Goal: Use online tool/utility: Utilize a website feature to perform a specific function

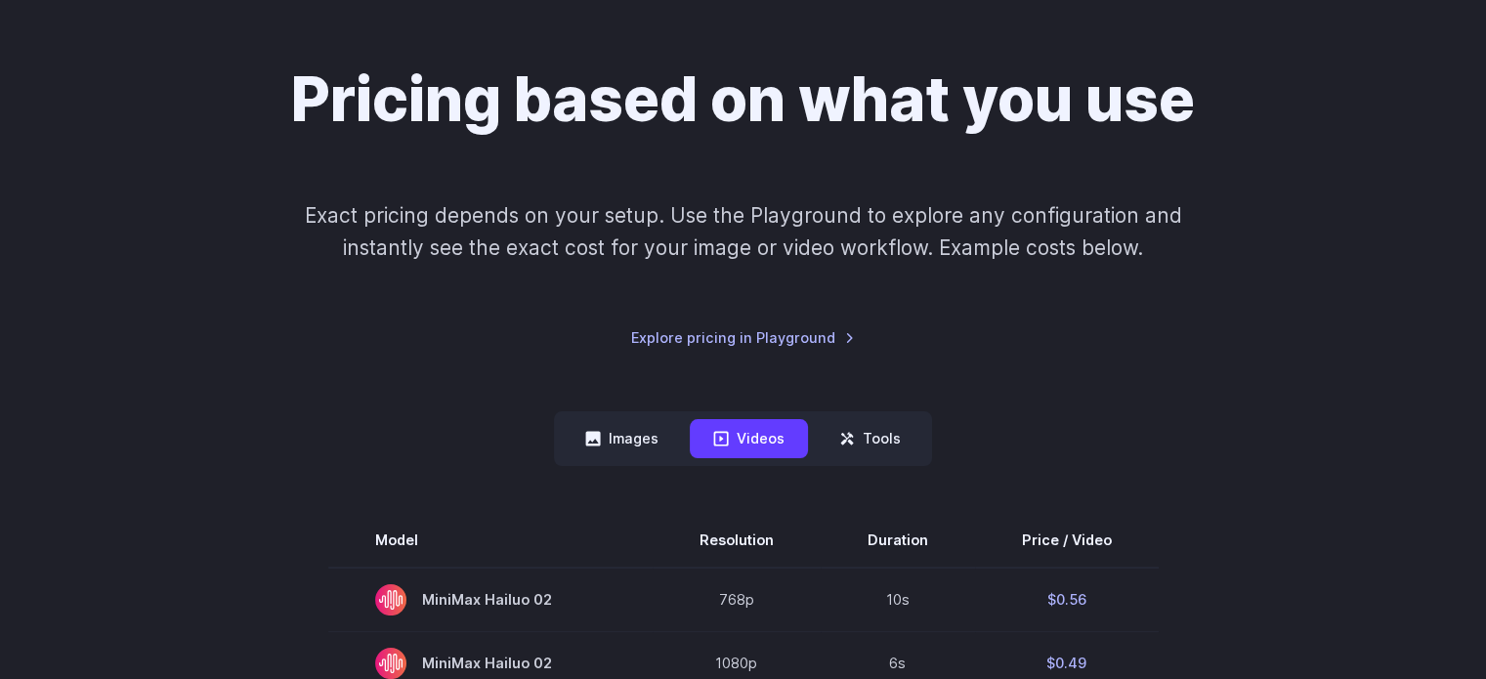
click at [622, 441] on button "Images" at bounding box center [622, 438] width 120 height 38
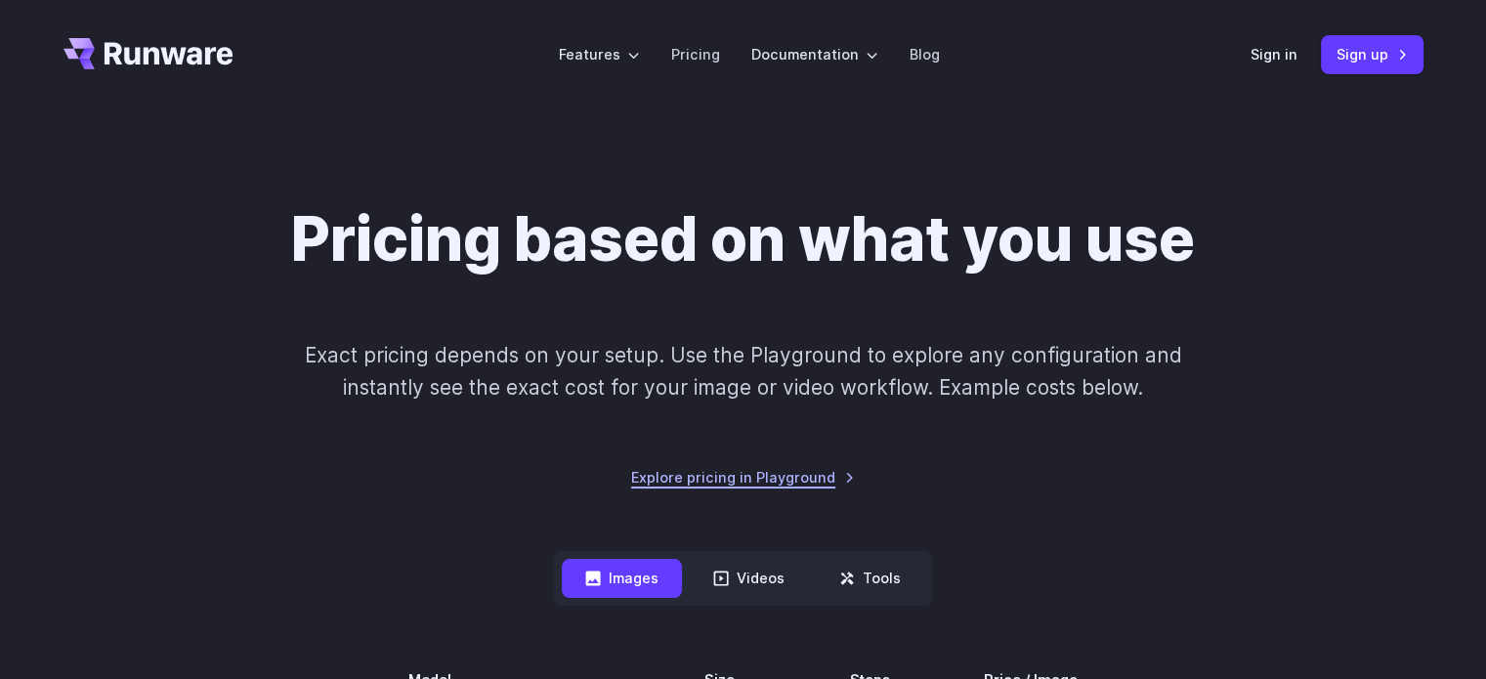
click at [751, 485] on link "Explore pricing in Playground" at bounding box center [743, 477] width 224 height 22
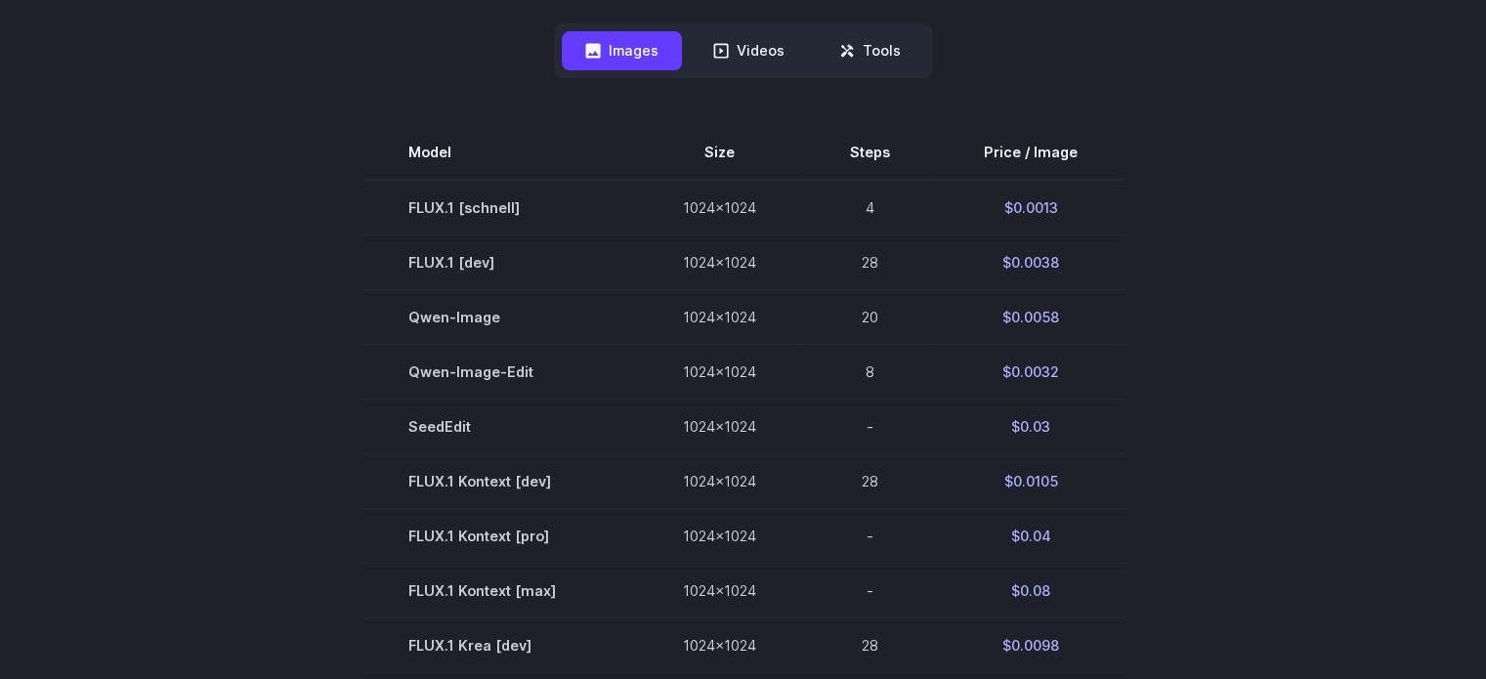
scroll to position [529, 0]
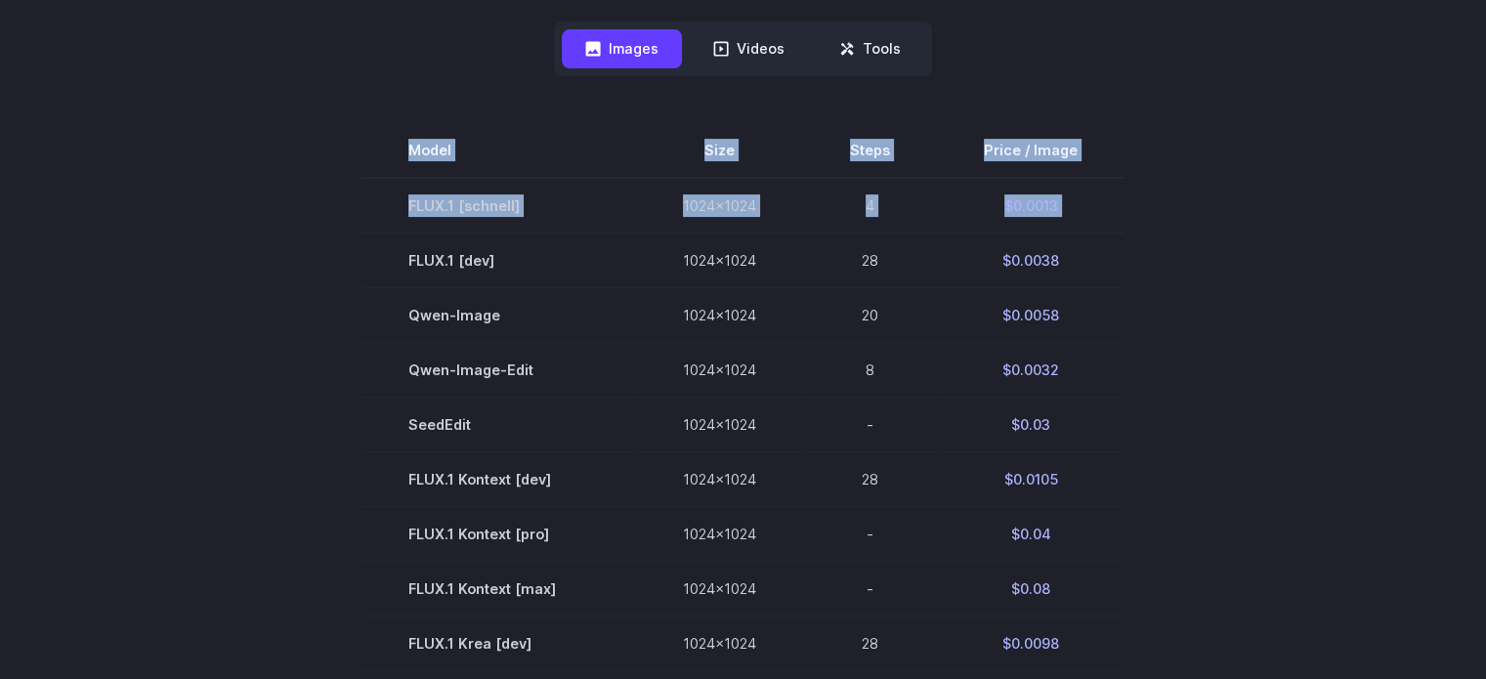
drag, startPoint x: 409, startPoint y: 258, endPoint x: 1140, endPoint y: 241, distance: 730.8
click at [1140, 241] on section "Model Size Steps Price / Image FLUX.1 [schnell] 1024x1024 4 $0.0013 FLUX.1 [dev…" at bounding box center [743, 643] width 1360 height 1040
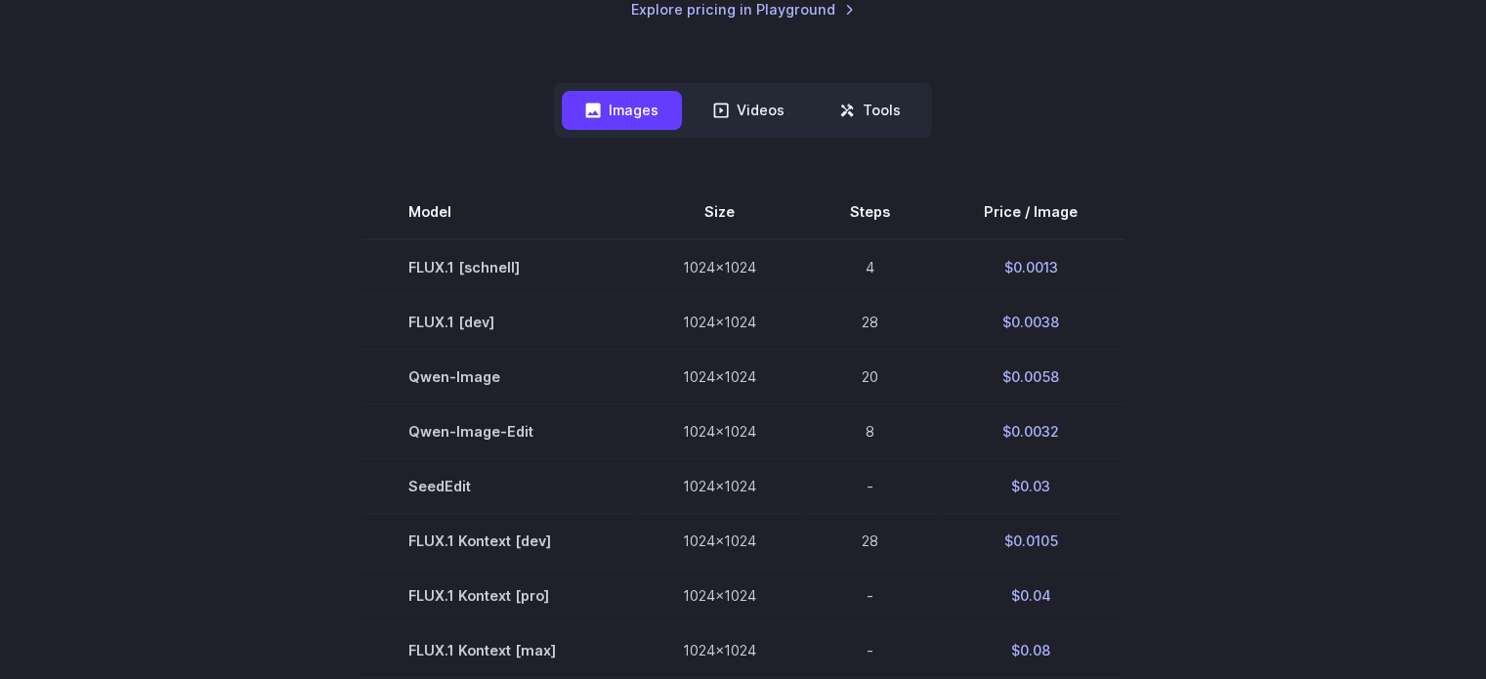
scroll to position [473, 0]
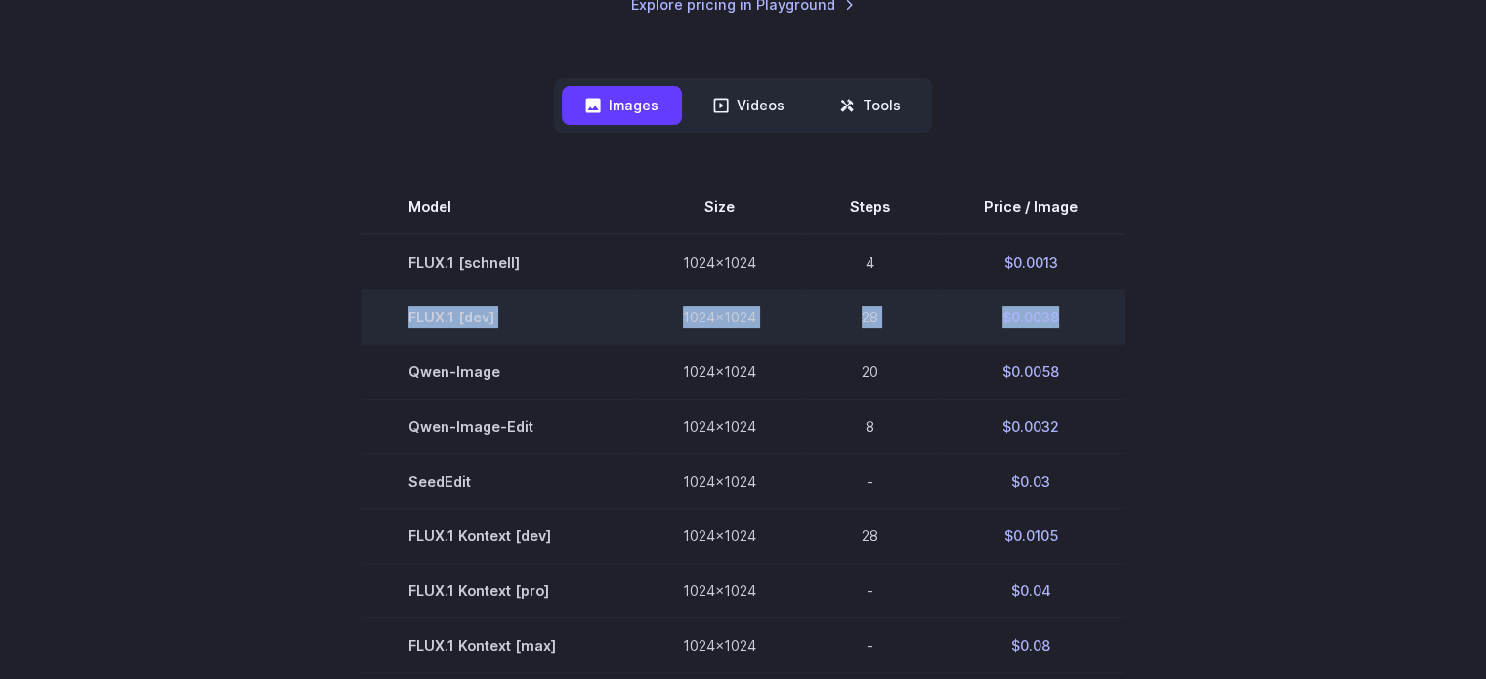
drag, startPoint x: 395, startPoint y: 317, endPoint x: 1097, endPoint y: 302, distance: 702.5
click at [1097, 302] on tr "FLUX.1 [dev] 1024x1024 28 $0.0038" at bounding box center [742, 316] width 763 height 55
copy tr "FLUX.1 [dev] 1024x1024 28 $0.0038"
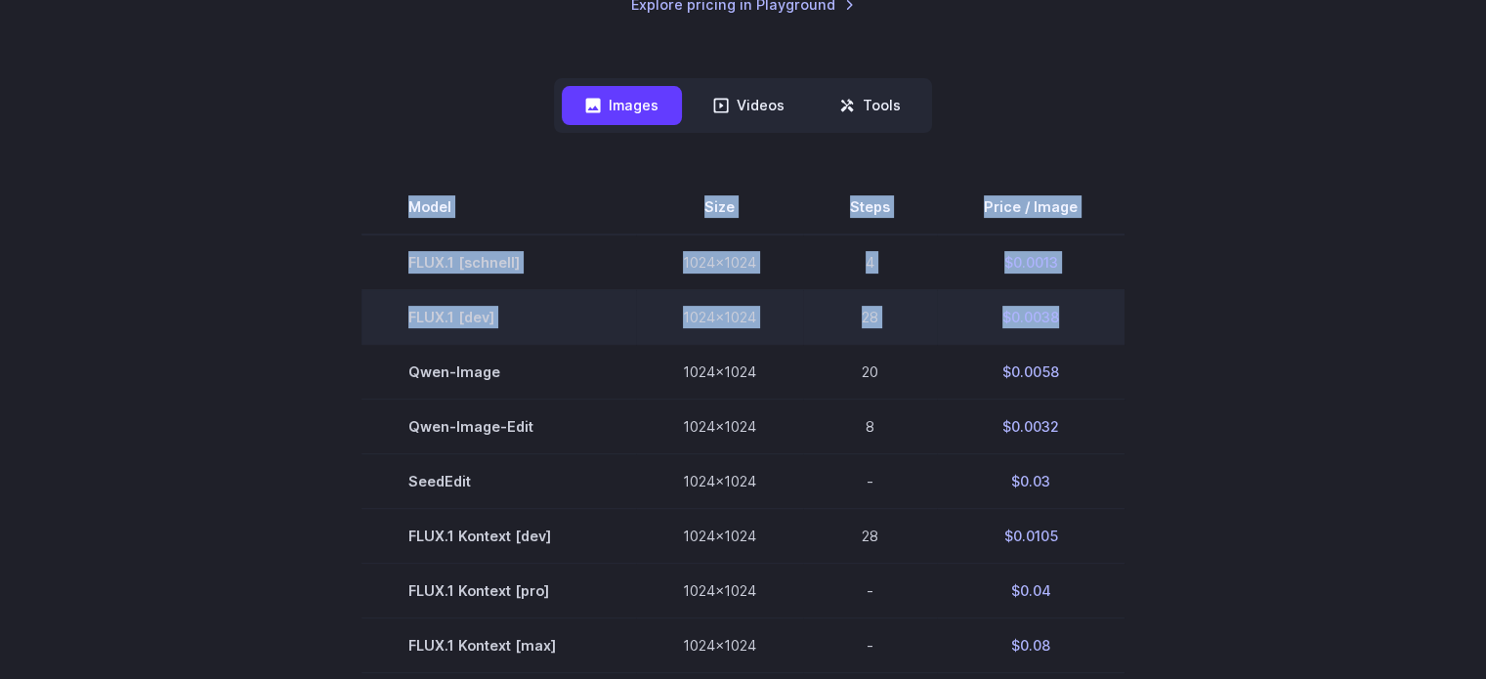
drag, startPoint x: 402, startPoint y: 194, endPoint x: 1067, endPoint y: 335, distance: 678.9
copy tbody "Model Size Steps Price / Image FLUX.1 [schnell] 1024x1024 4 $0.0013 FLUX.1 [dev…"
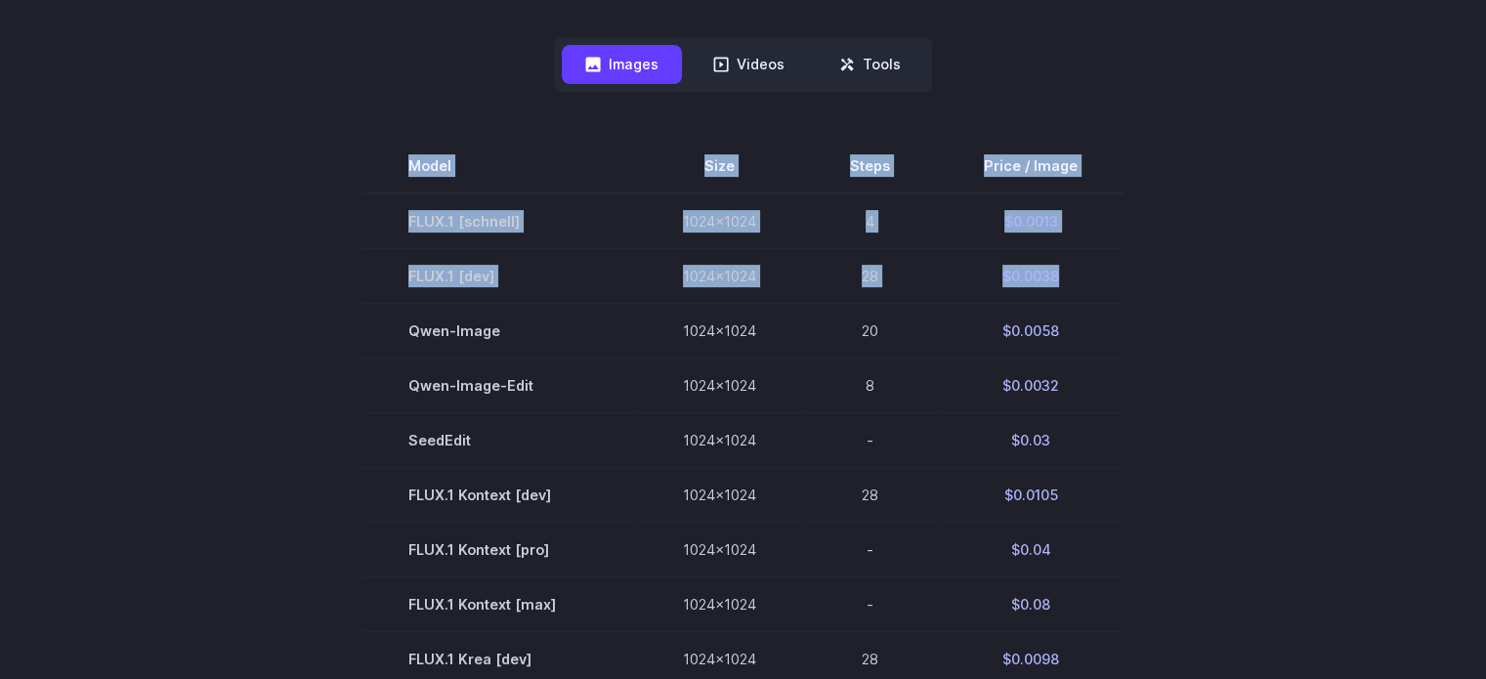
scroll to position [0, 0]
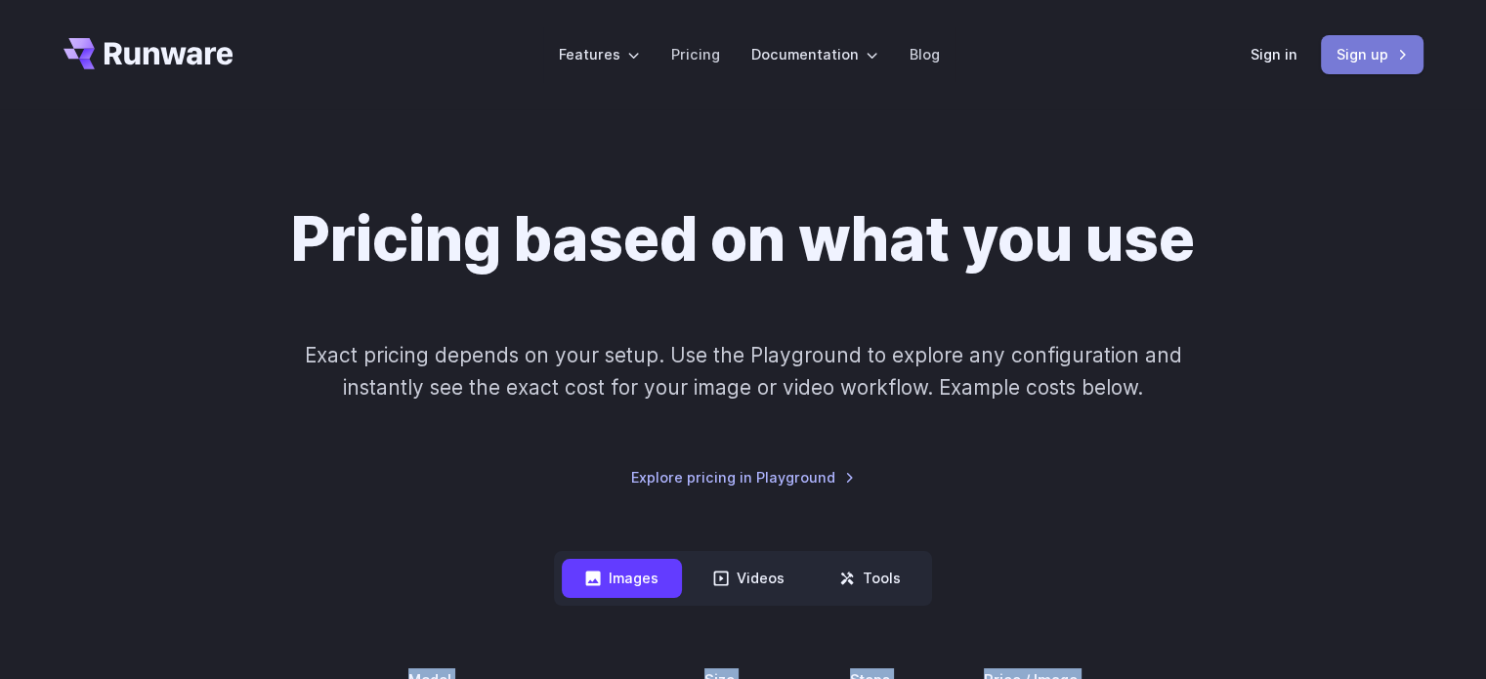
click at [1335, 50] on link "Sign up" at bounding box center [1372, 54] width 103 height 38
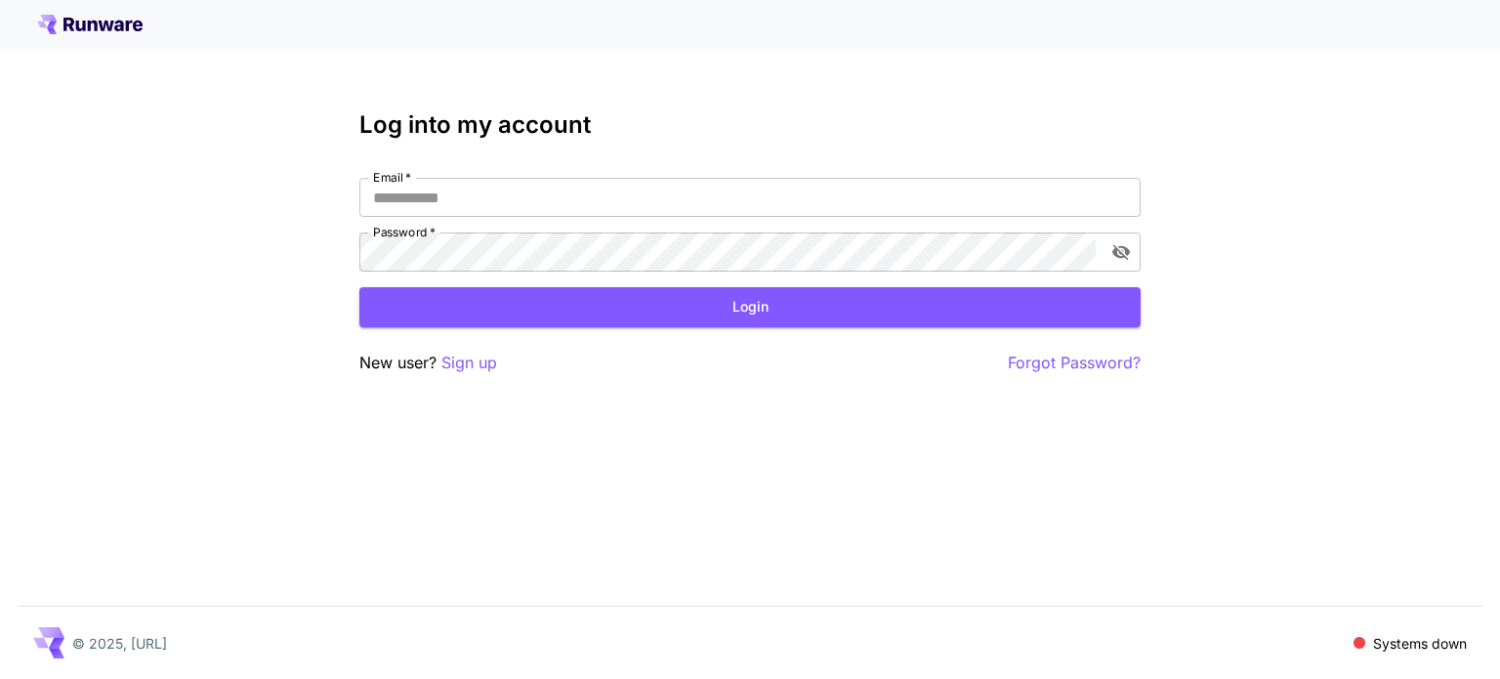
click at [1398, 644] on p "Systems down" at bounding box center [1420, 643] width 94 height 21
click at [472, 370] on p "Sign up" at bounding box center [470, 363] width 56 height 24
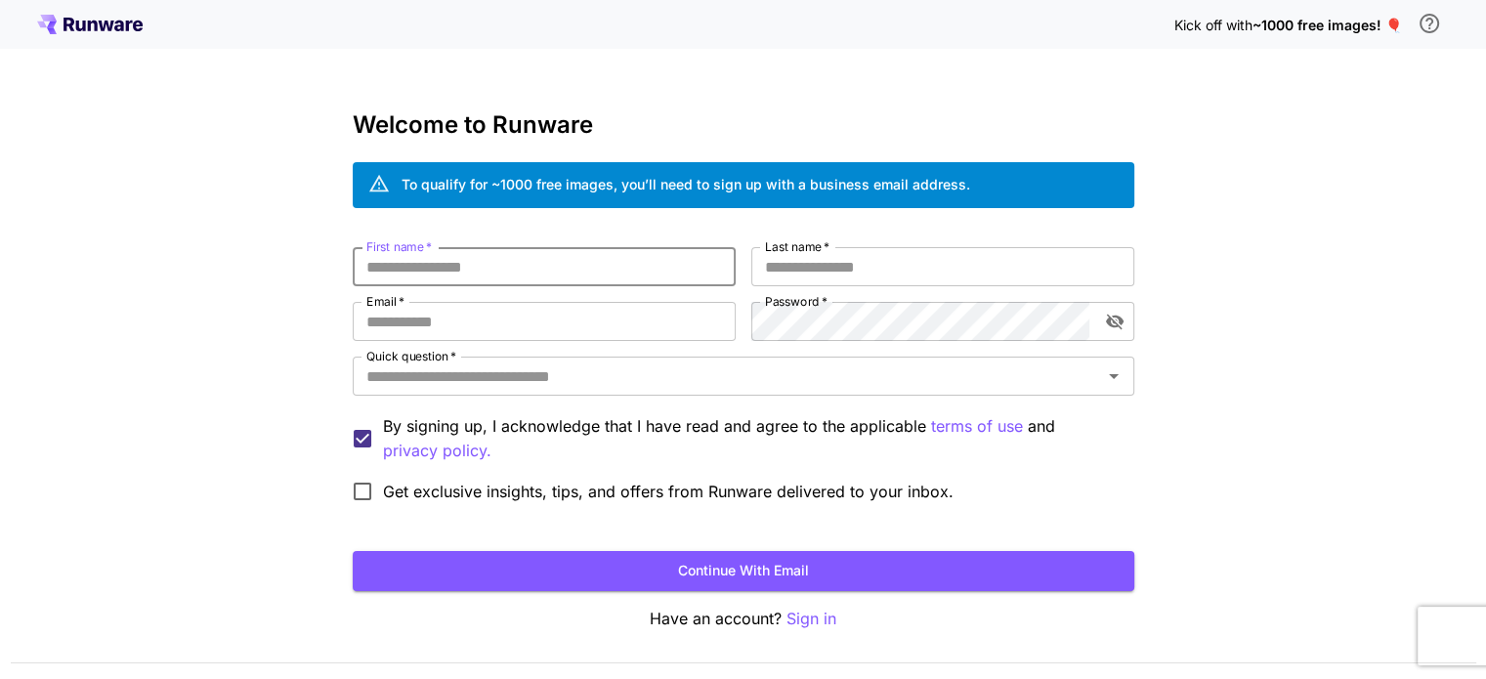
click at [491, 265] on input "First name   *" at bounding box center [544, 266] width 383 height 39
type input "*****"
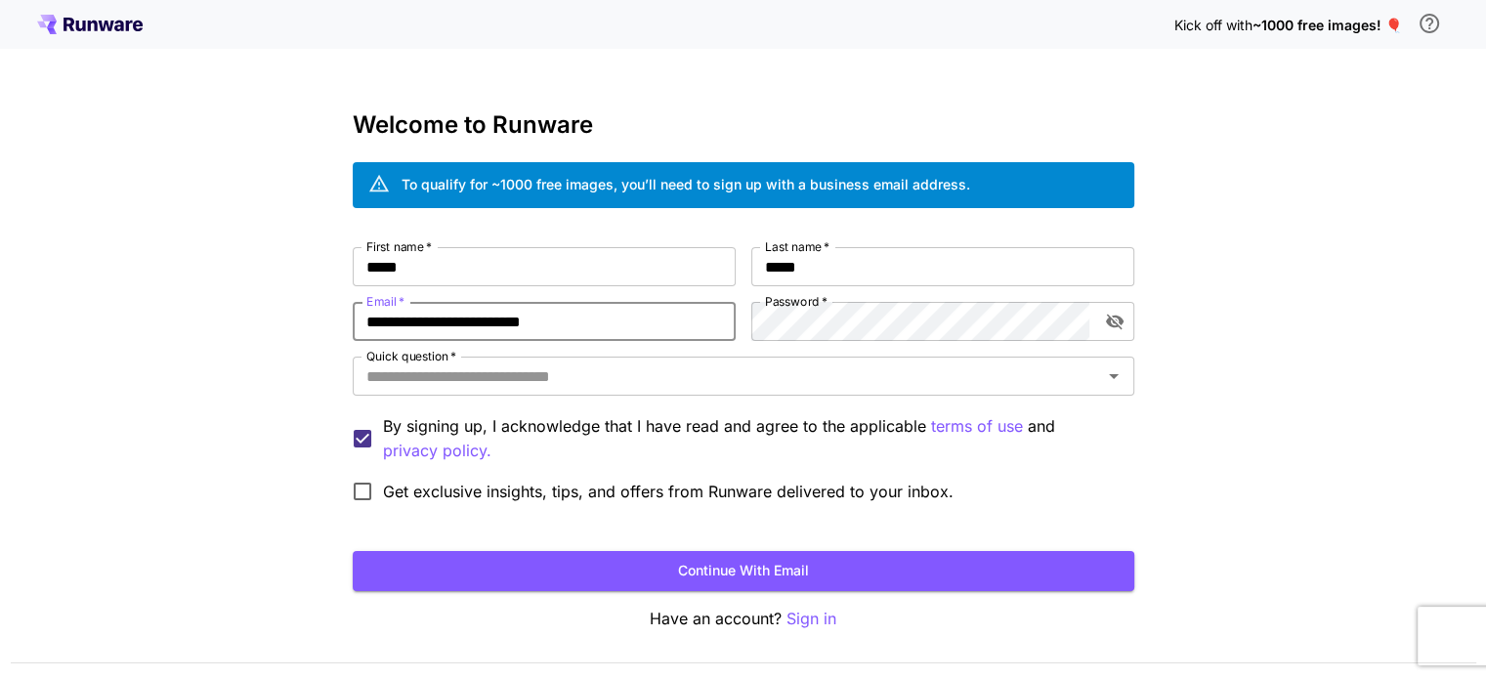
click at [511, 327] on input "**********" at bounding box center [544, 321] width 383 height 39
type input "**********"
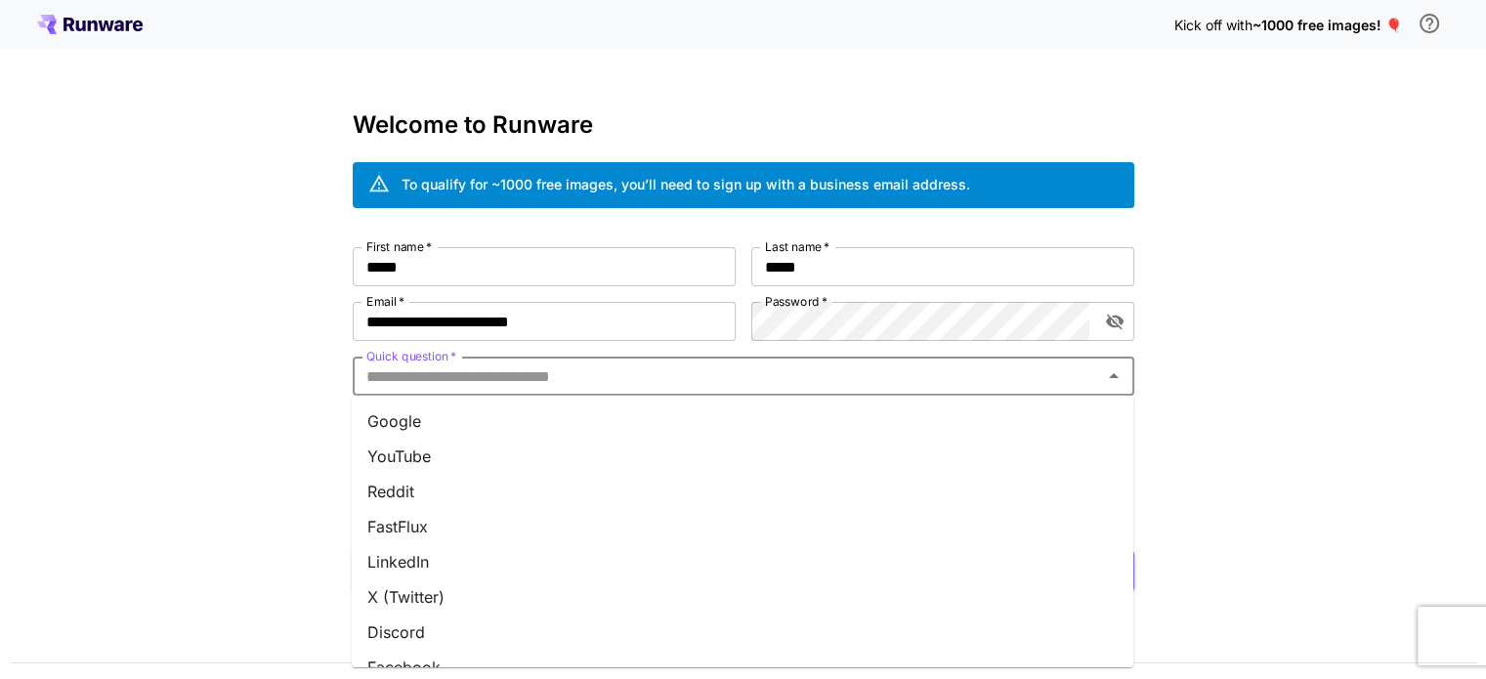
click at [669, 384] on input "Quick question   *" at bounding box center [726, 375] width 737 height 27
click at [605, 424] on li "Google" at bounding box center [742, 420] width 781 height 35
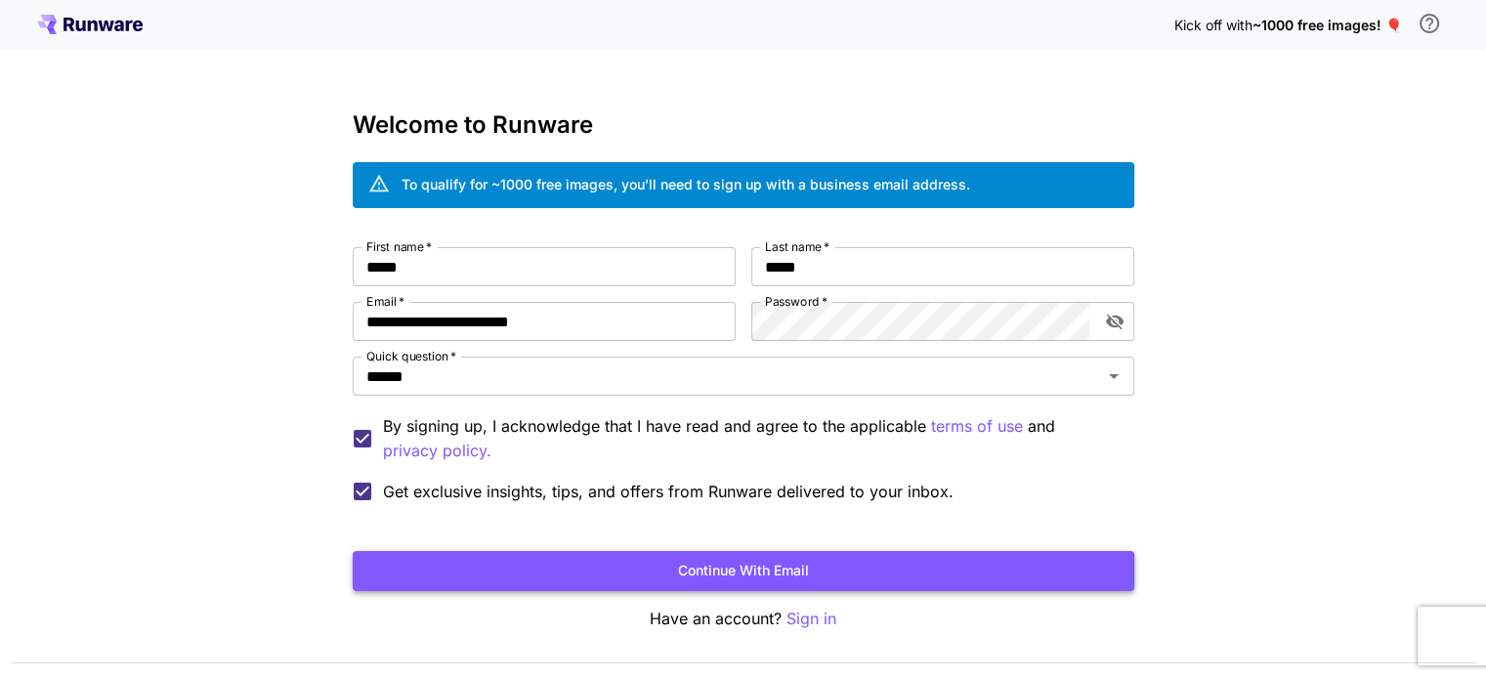
click at [741, 573] on button "Continue with email" at bounding box center [743, 571] width 781 height 40
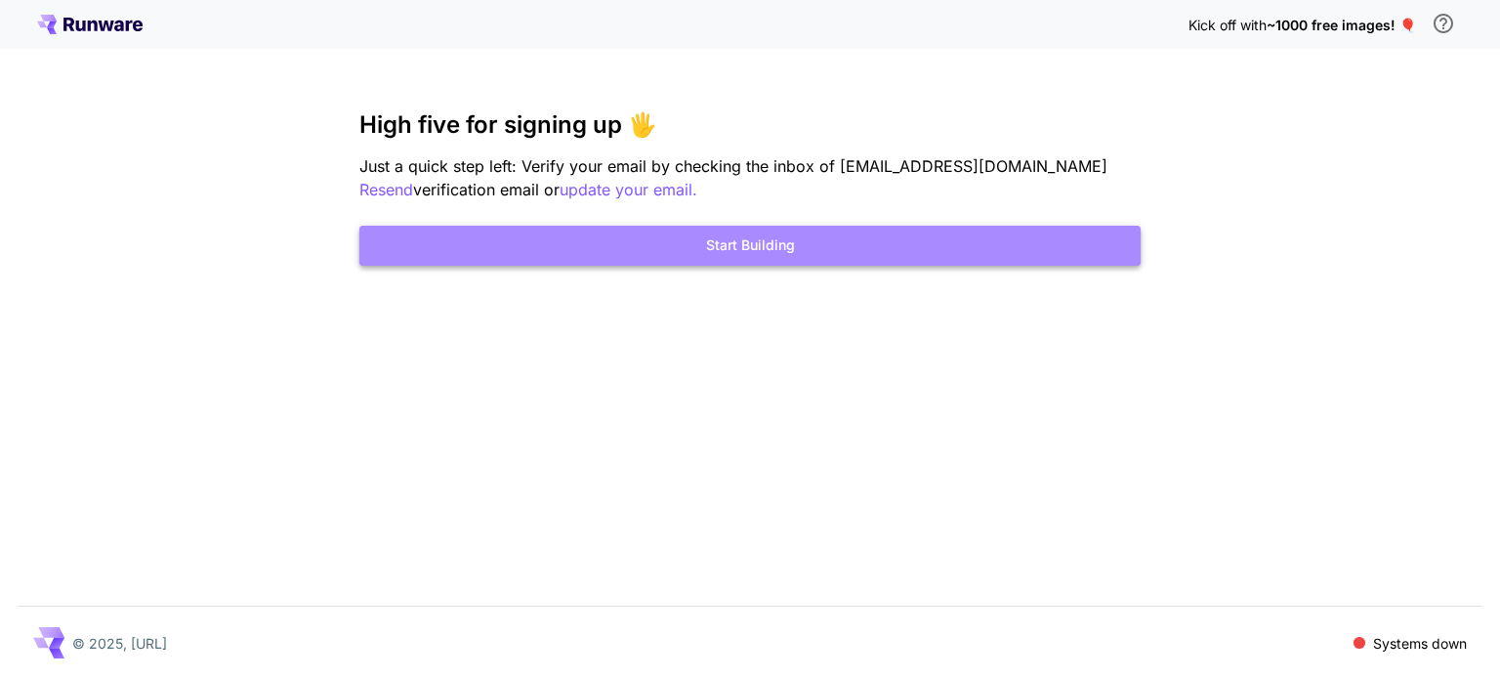
click at [714, 258] on button "Start Building" at bounding box center [749, 246] width 781 height 40
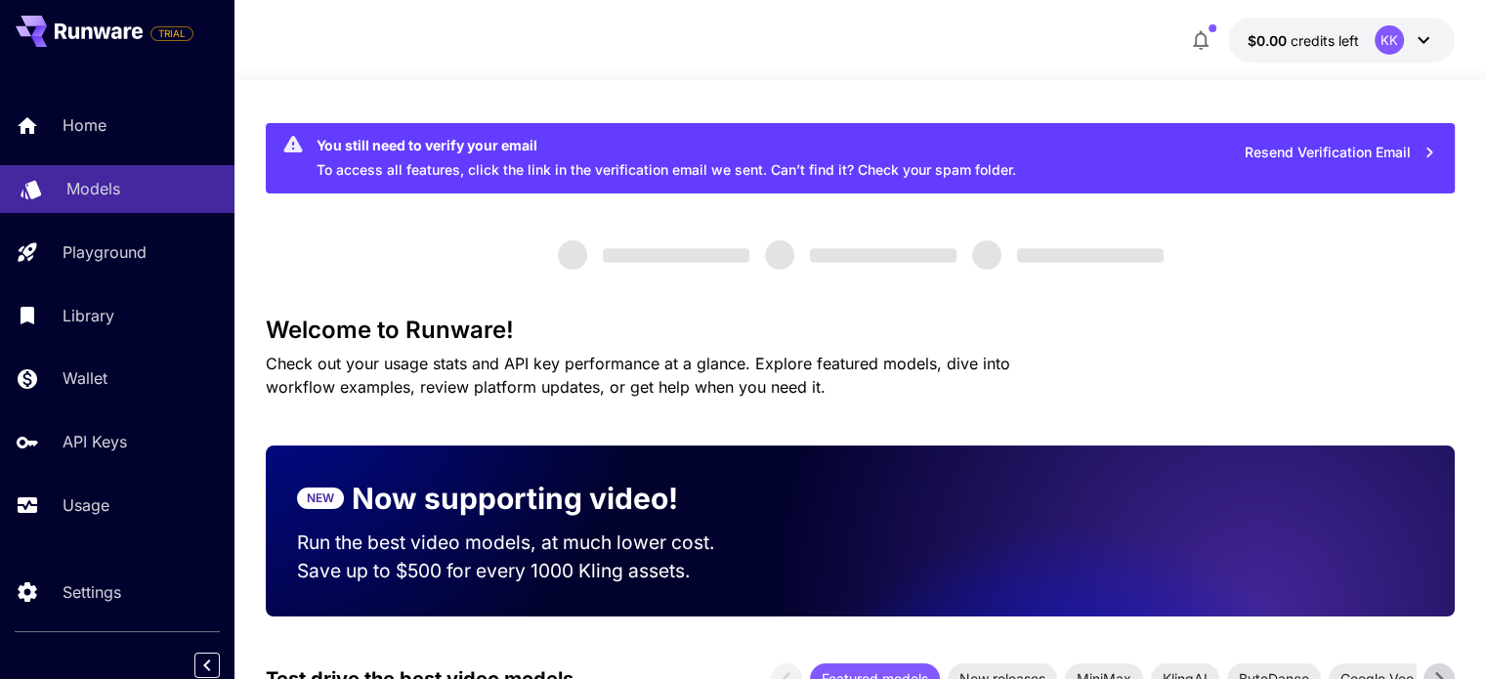
click at [124, 198] on div "Models" at bounding box center [142, 188] width 152 height 23
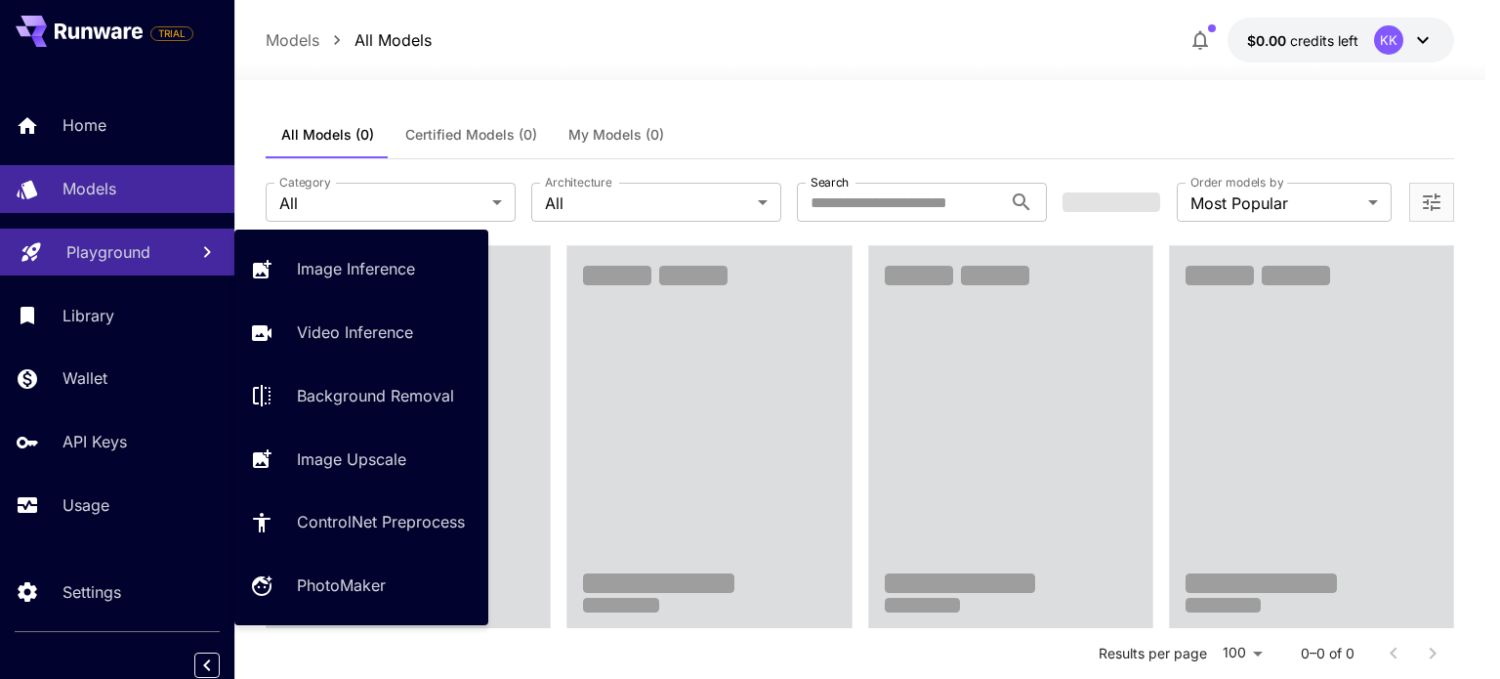
click at [121, 237] on link "Playground" at bounding box center [117, 253] width 234 height 48
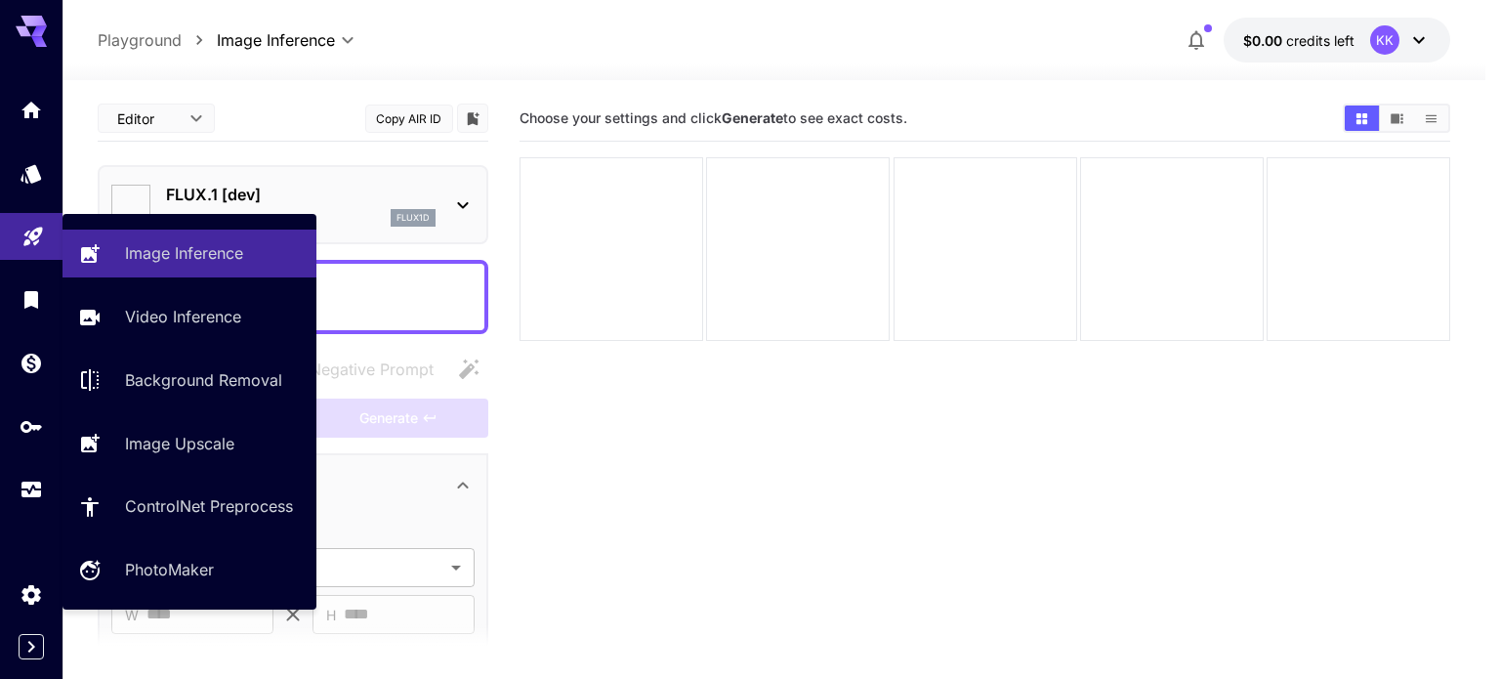
type input "**********"
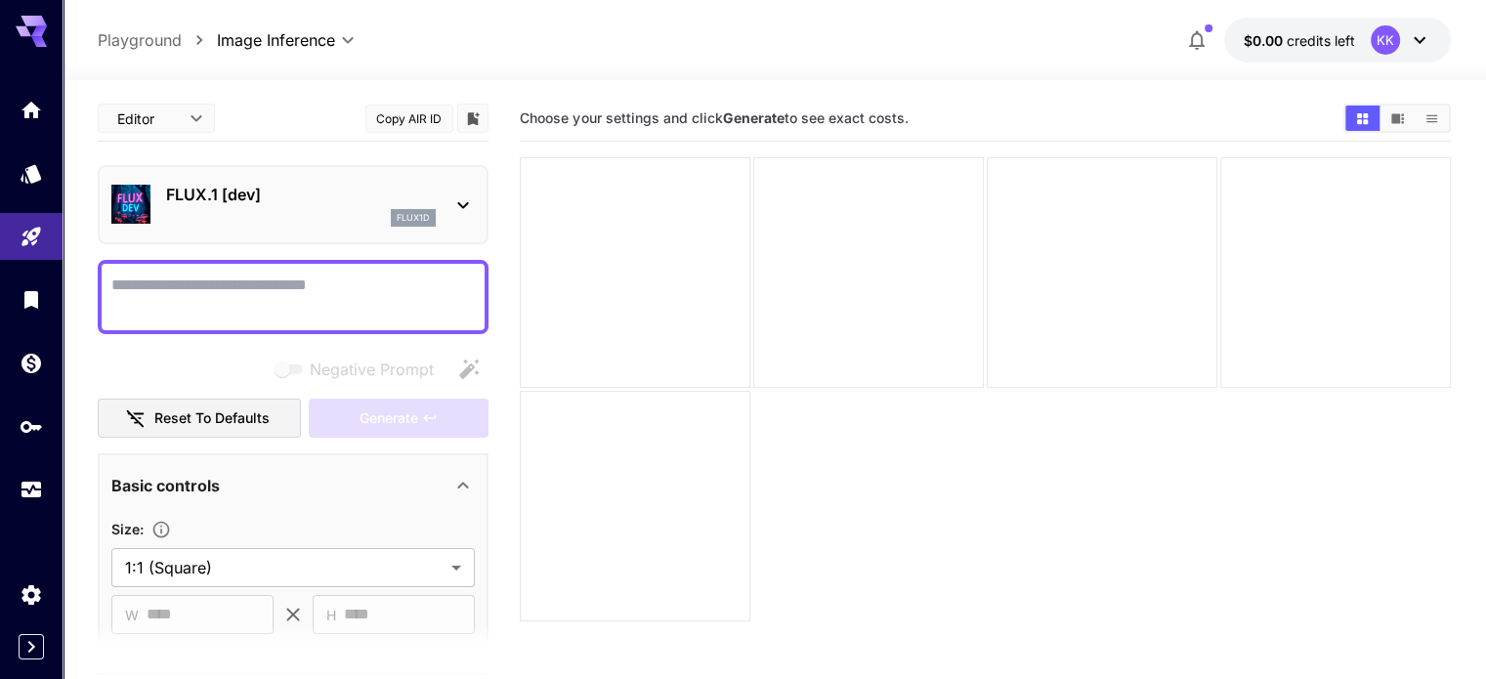
paste textarea "**********"
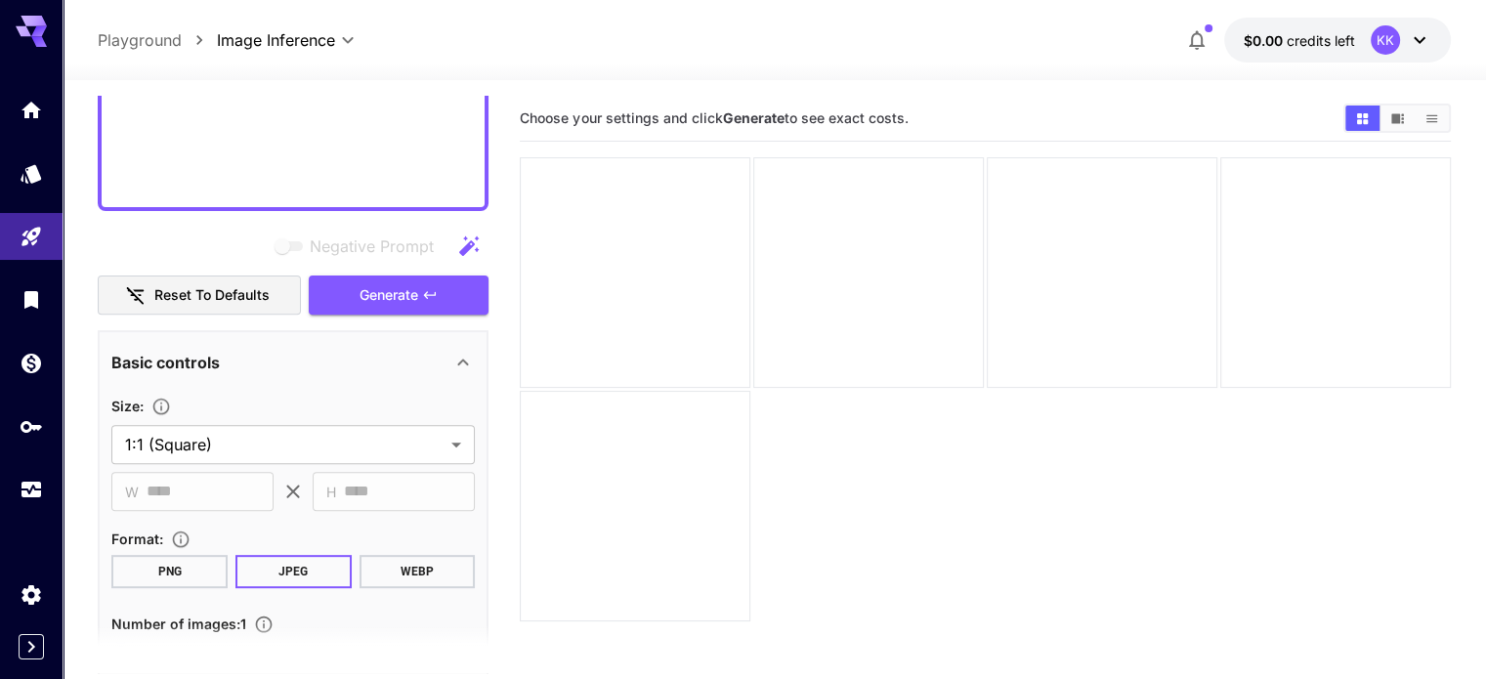
scroll to position [735, 0]
type textarea "**********"
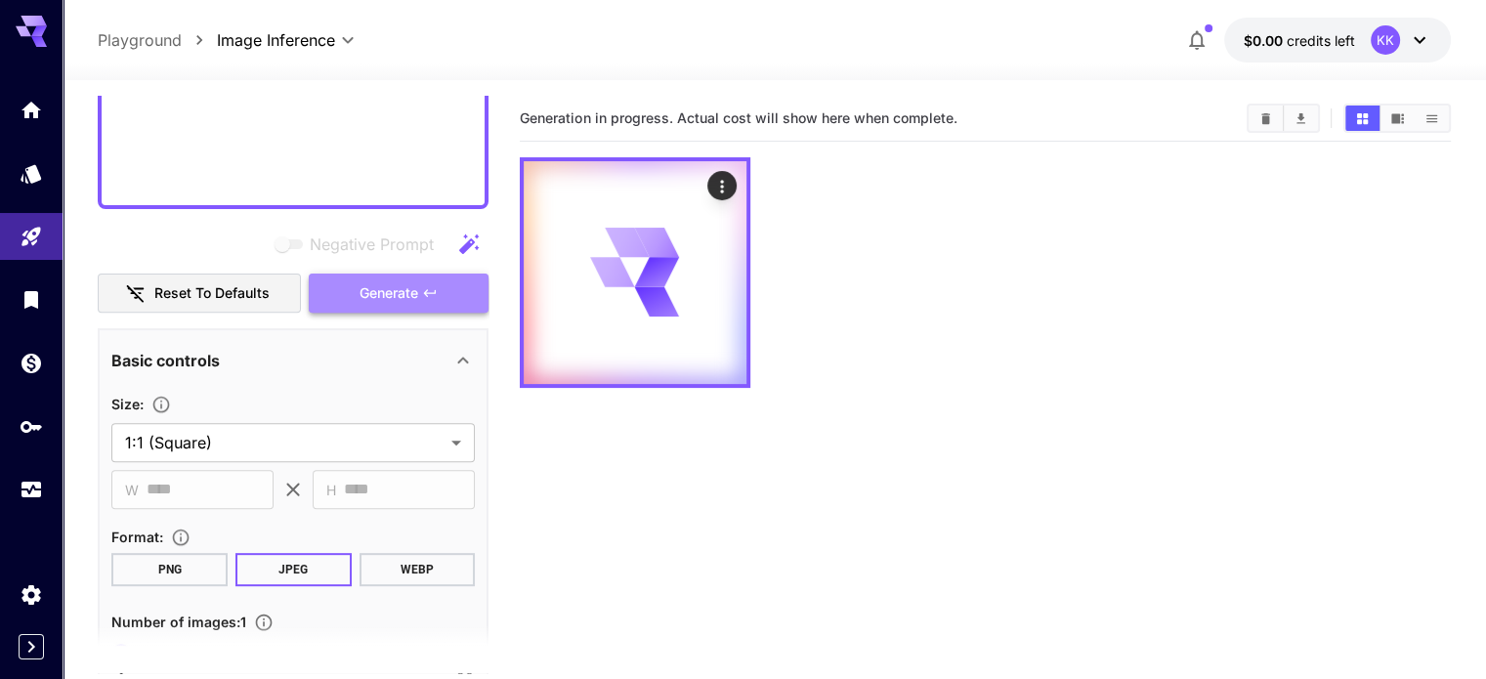
click at [392, 292] on span "Generate" at bounding box center [388, 293] width 59 height 24
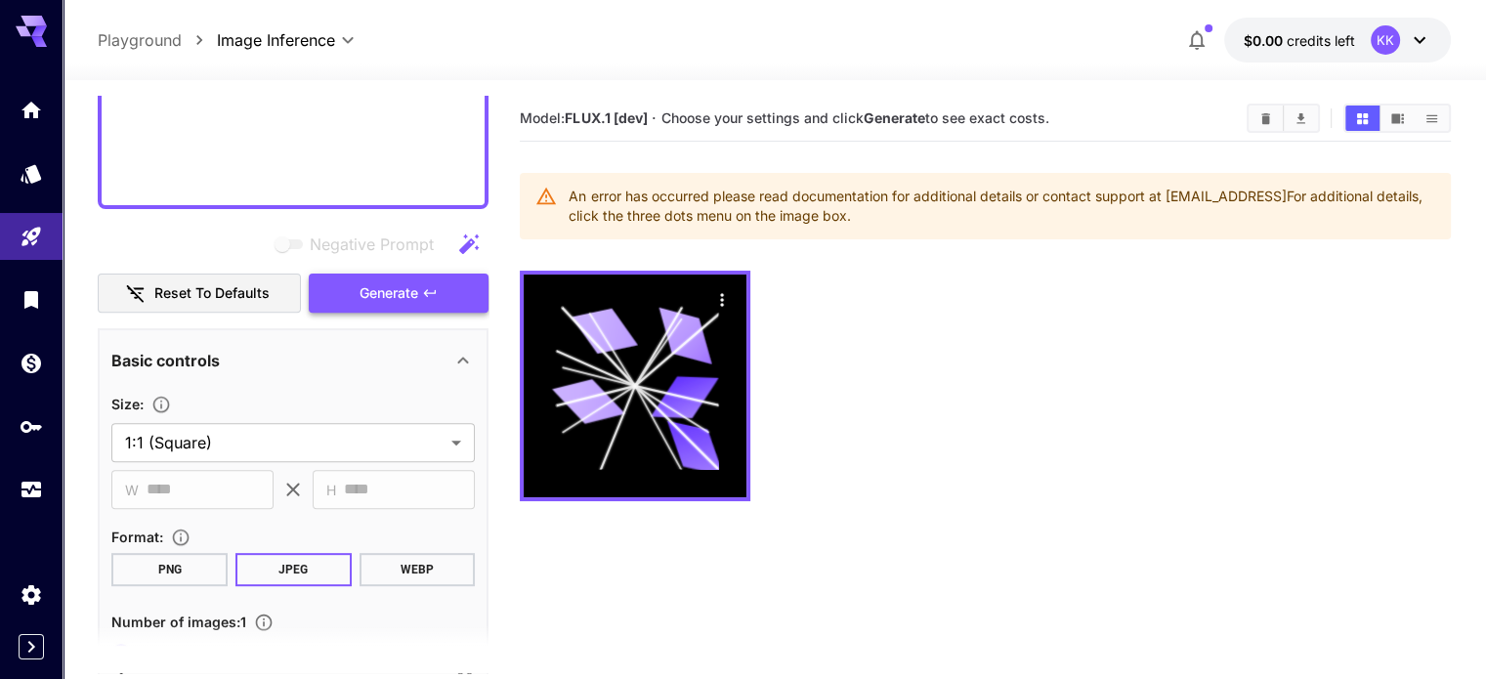
click at [392, 292] on span "Generate" at bounding box center [388, 293] width 59 height 24
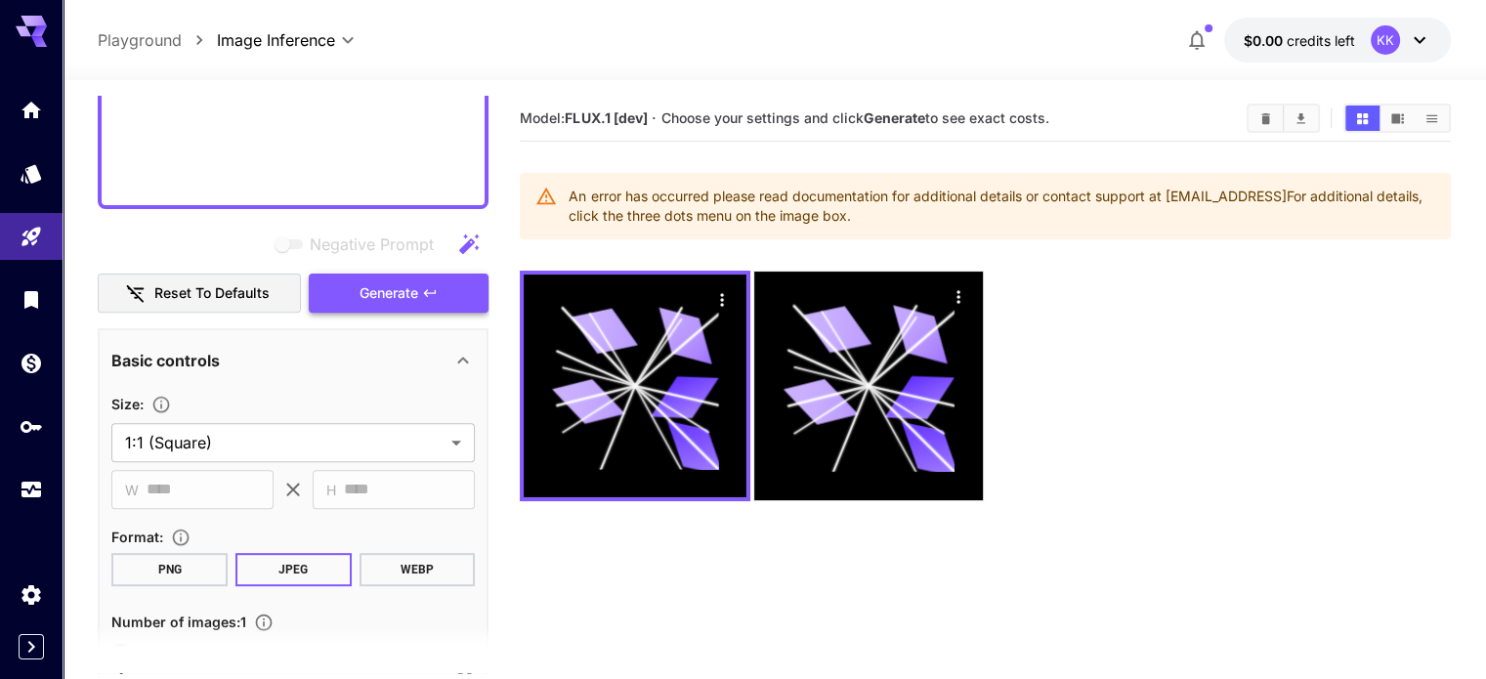
click at [392, 292] on span "Generate" at bounding box center [388, 293] width 59 height 24
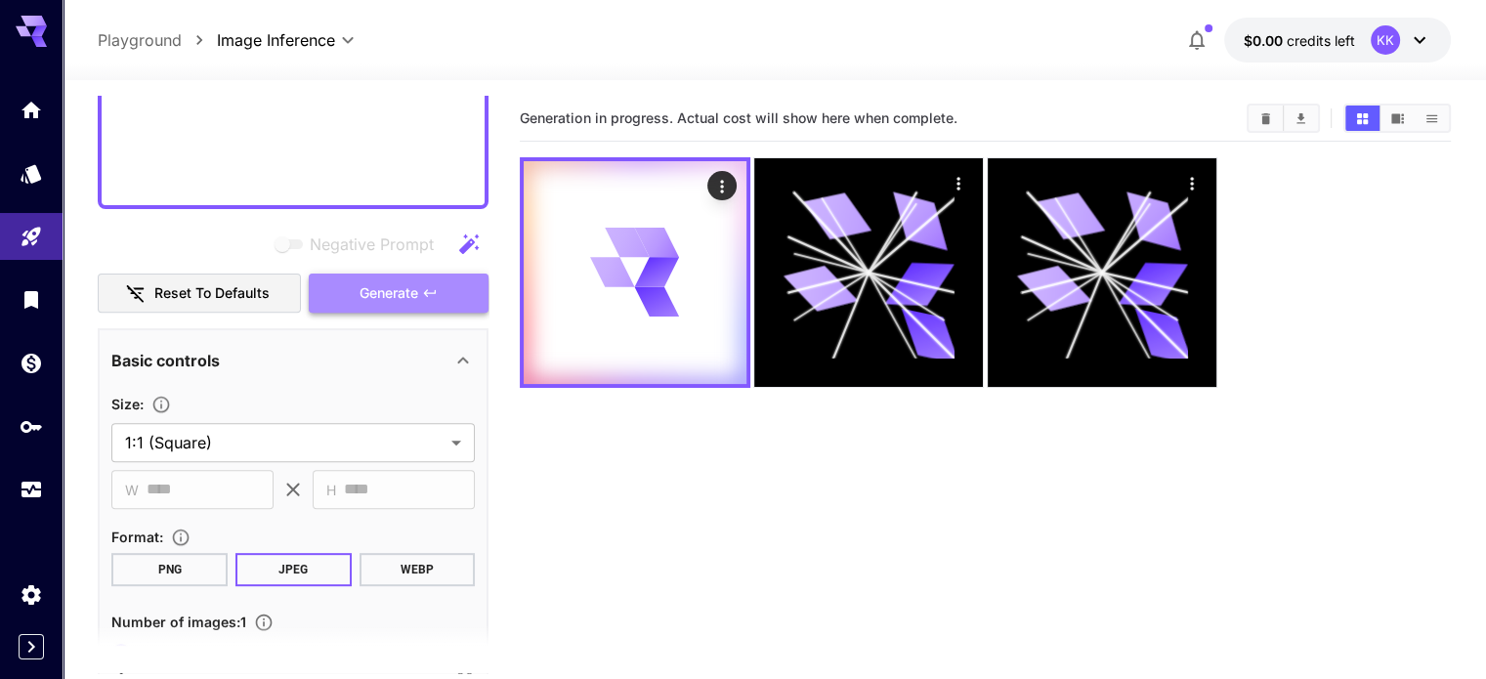
click at [392, 292] on span "Generate" at bounding box center [388, 293] width 59 height 24
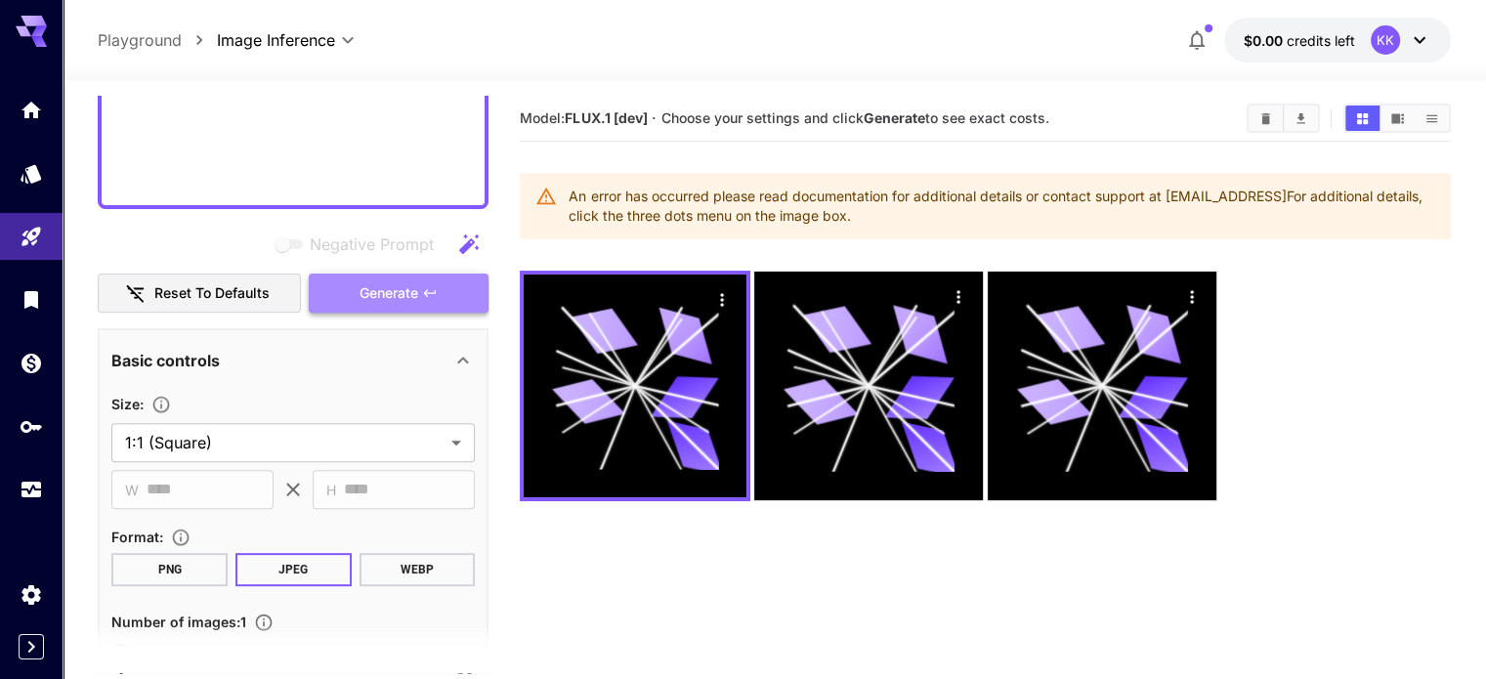
click at [392, 292] on span "Generate" at bounding box center [388, 293] width 59 height 24
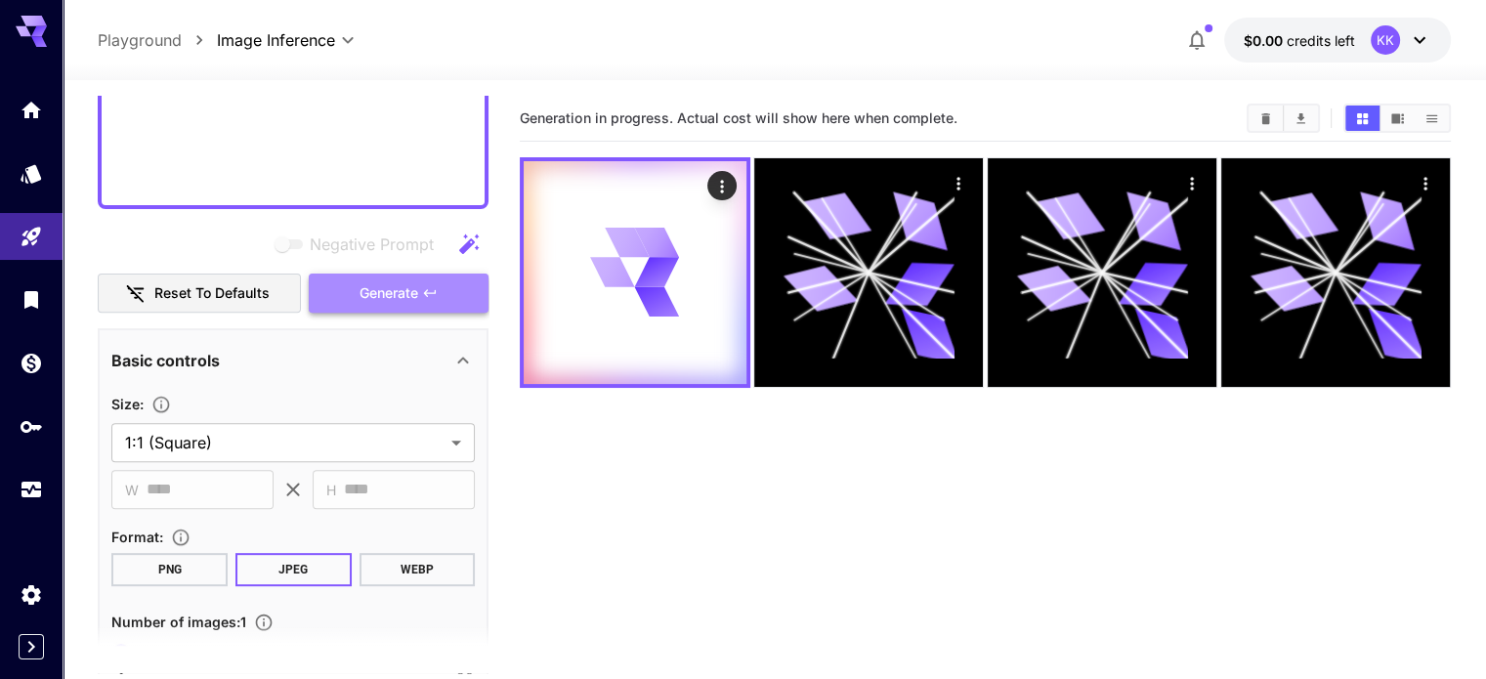
click at [392, 292] on span "Generate" at bounding box center [388, 293] width 59 height 24
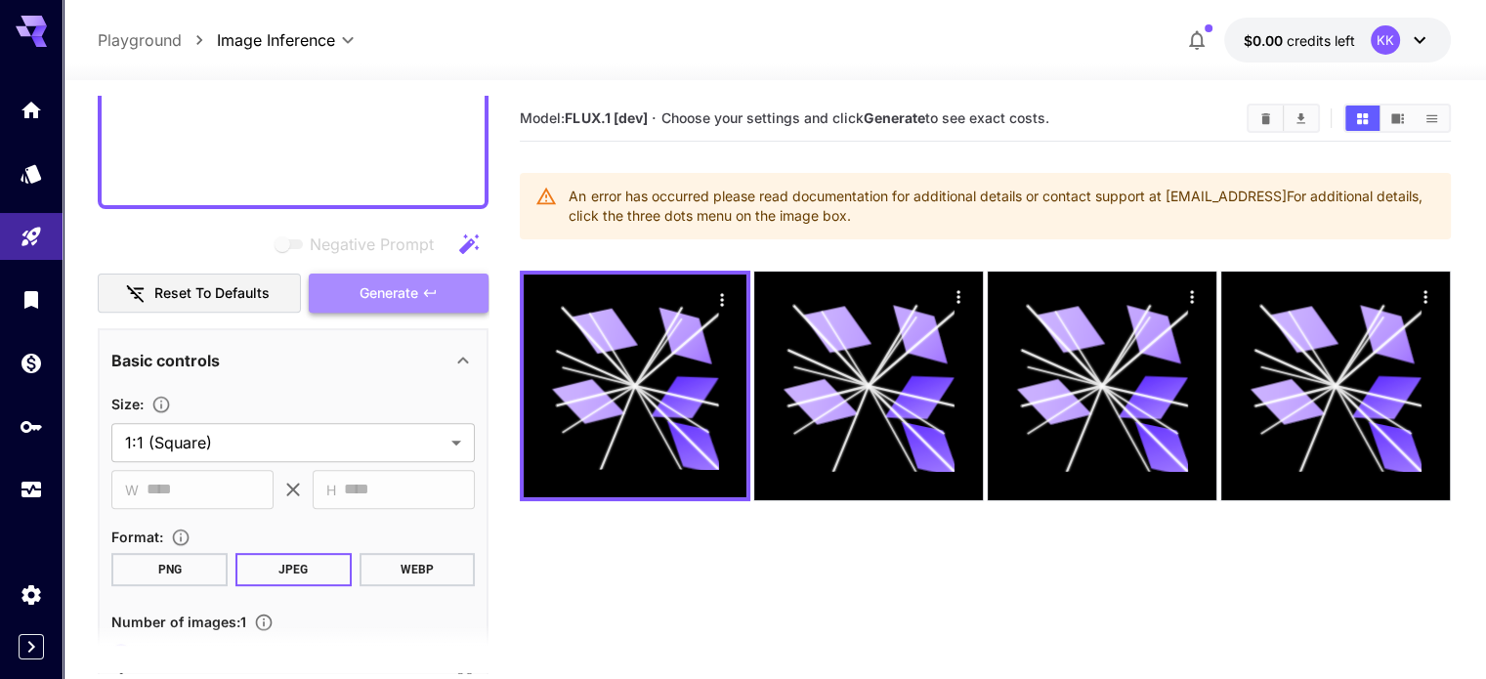
click at [392, 292] on span "Generate" at bounding box center [388, 293] width 59 height 24
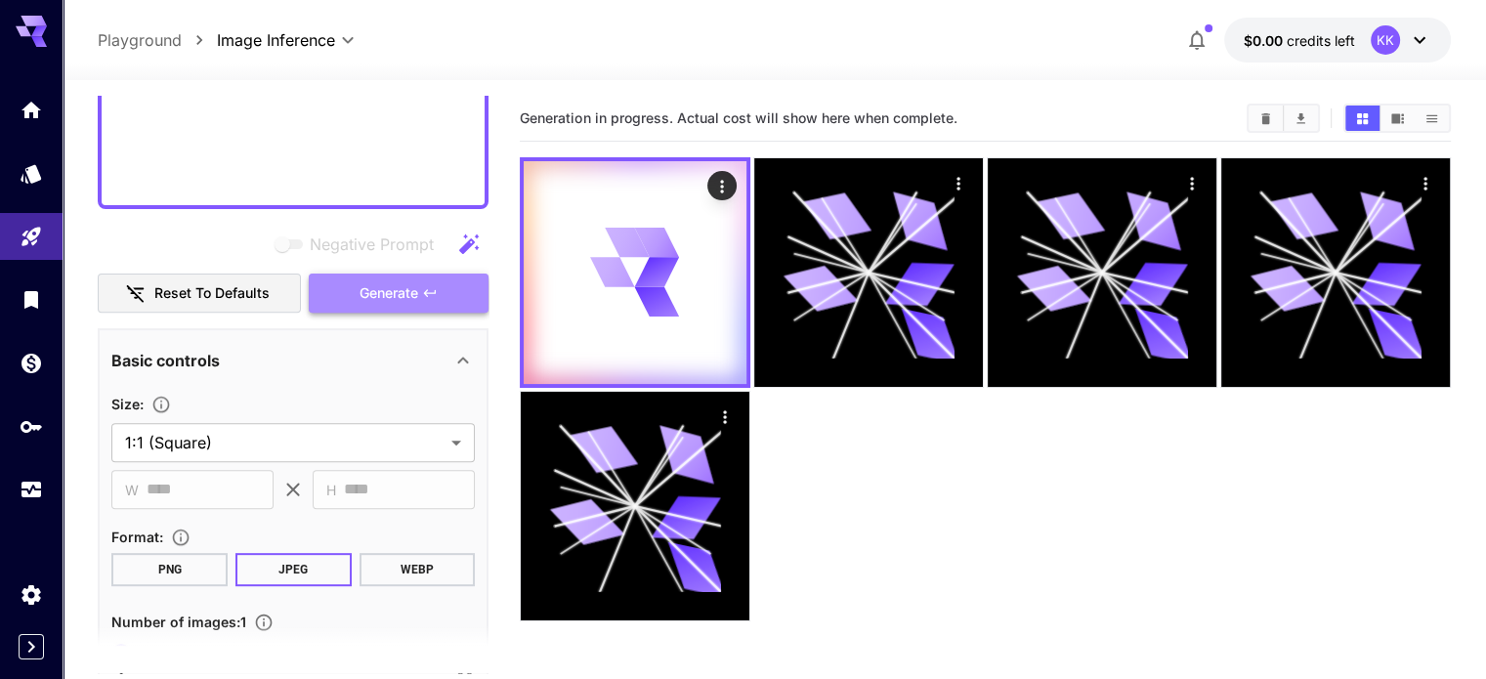
click at [392, 292] on span "Generate" at bounding box center [388, 293] width 59 height 24
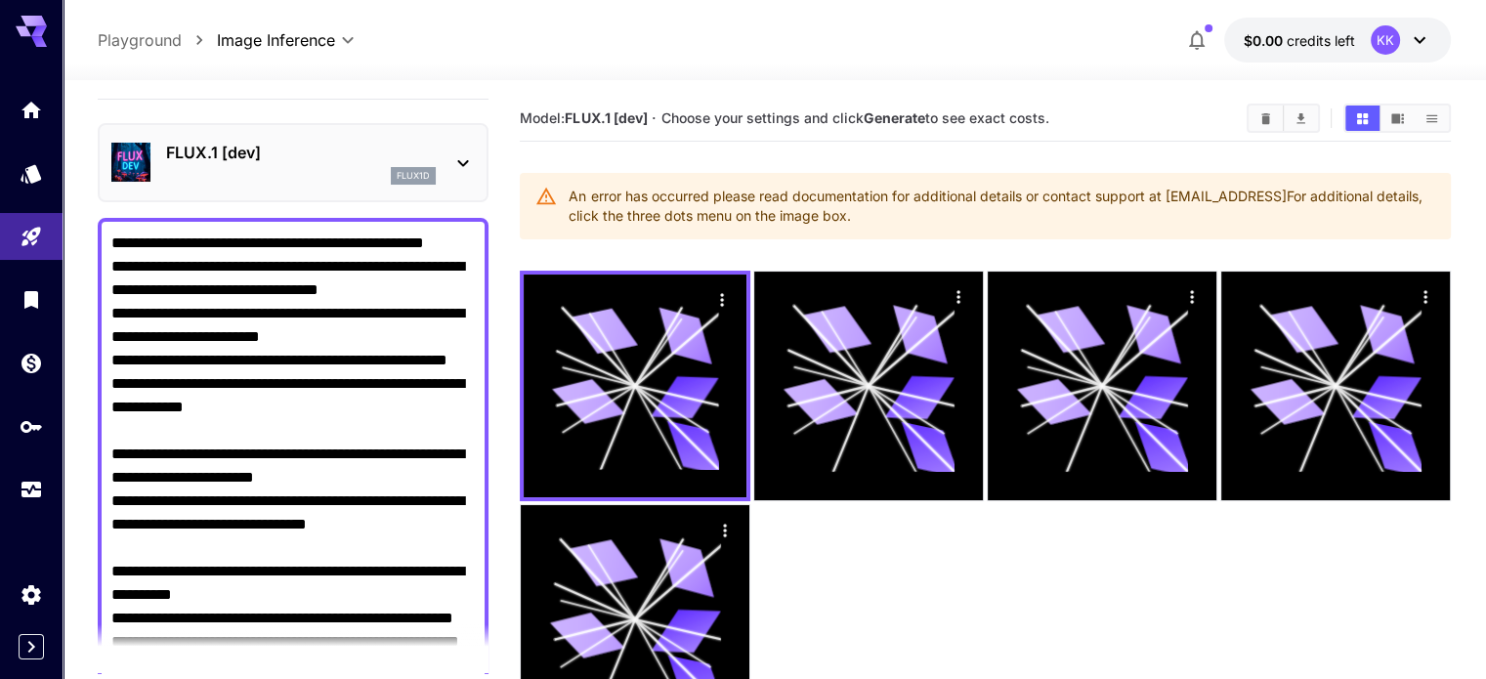
scroll to position [0, 0]
